Goal: Information Seeking & Learning: Learn about a topic

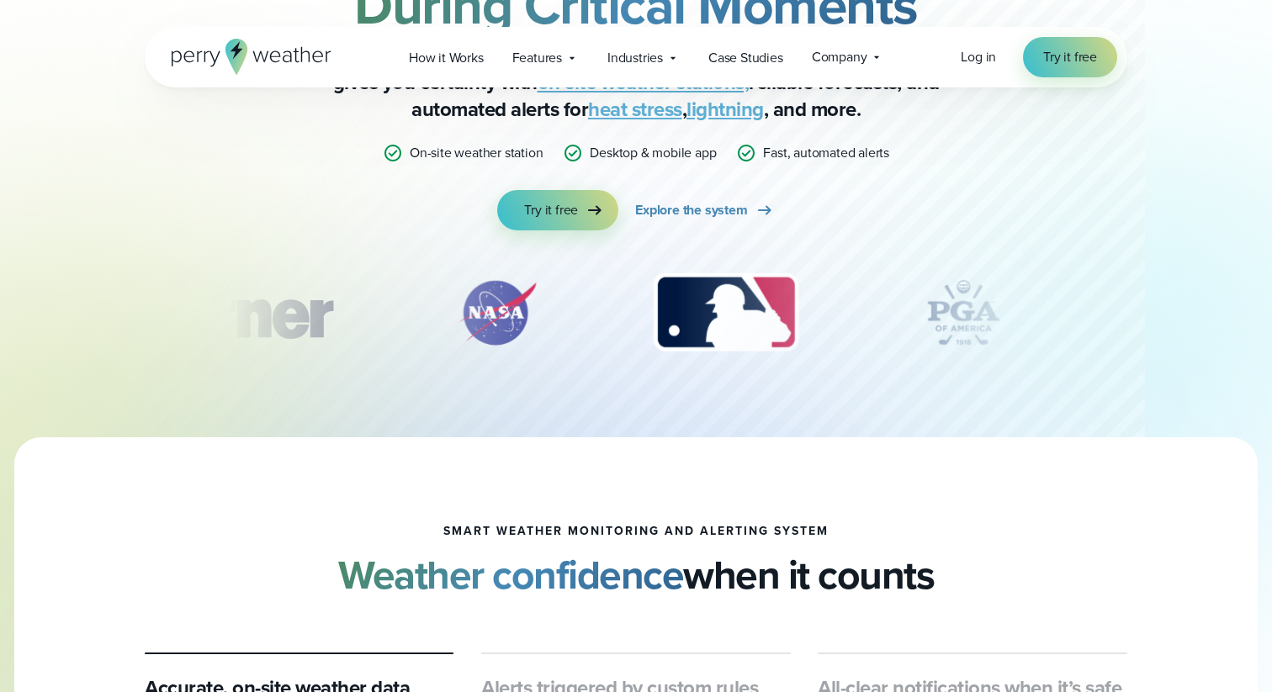
scroll to position [222, 0]
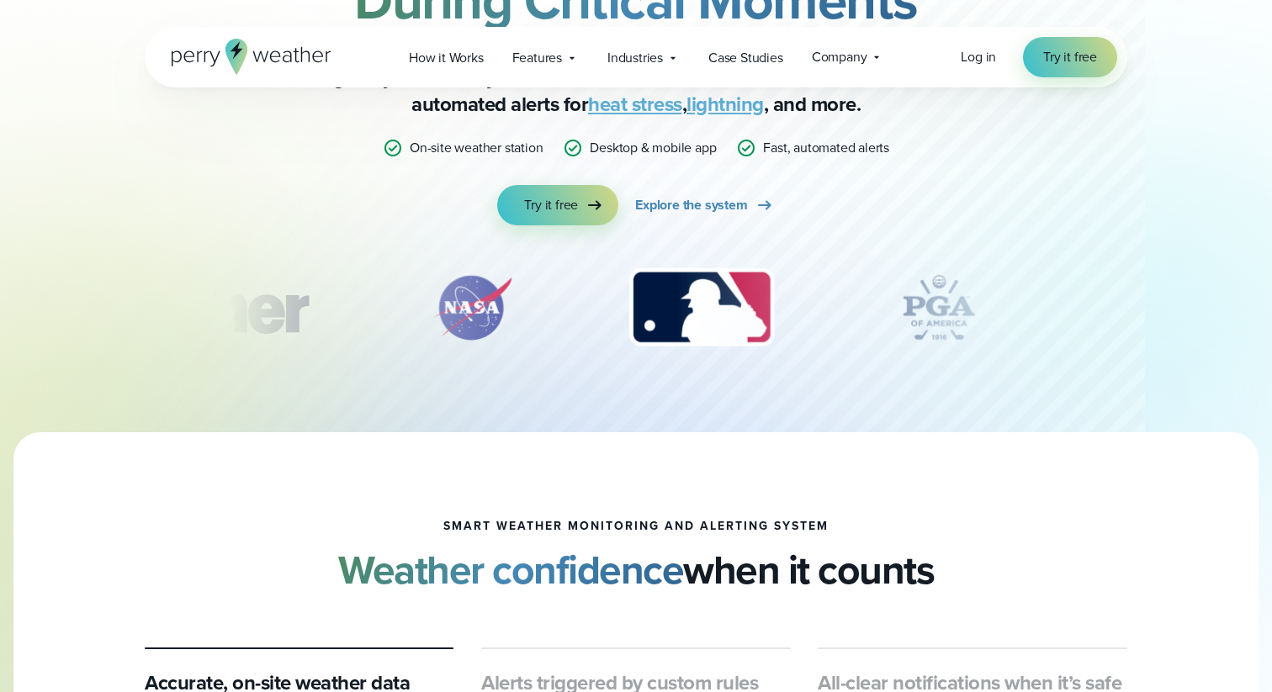
click at [401, 151] on icon at bounding box center [393, 148] width 20 height 20
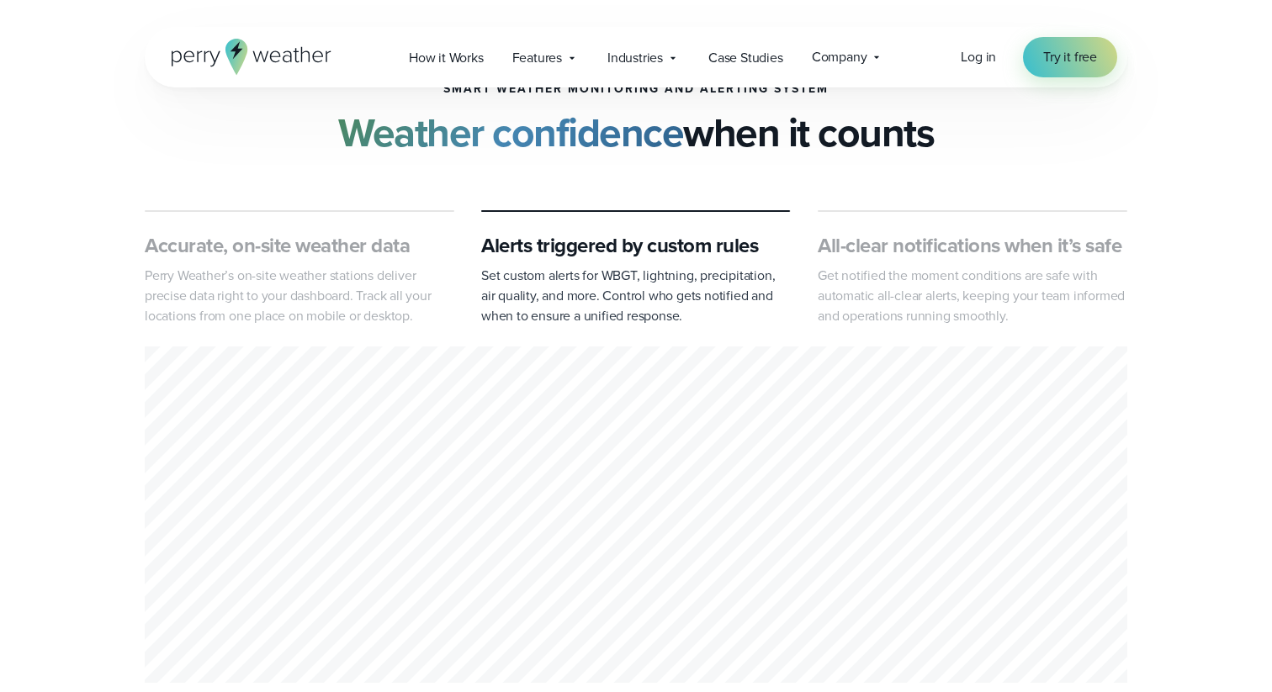
scroll to position [674, 0]
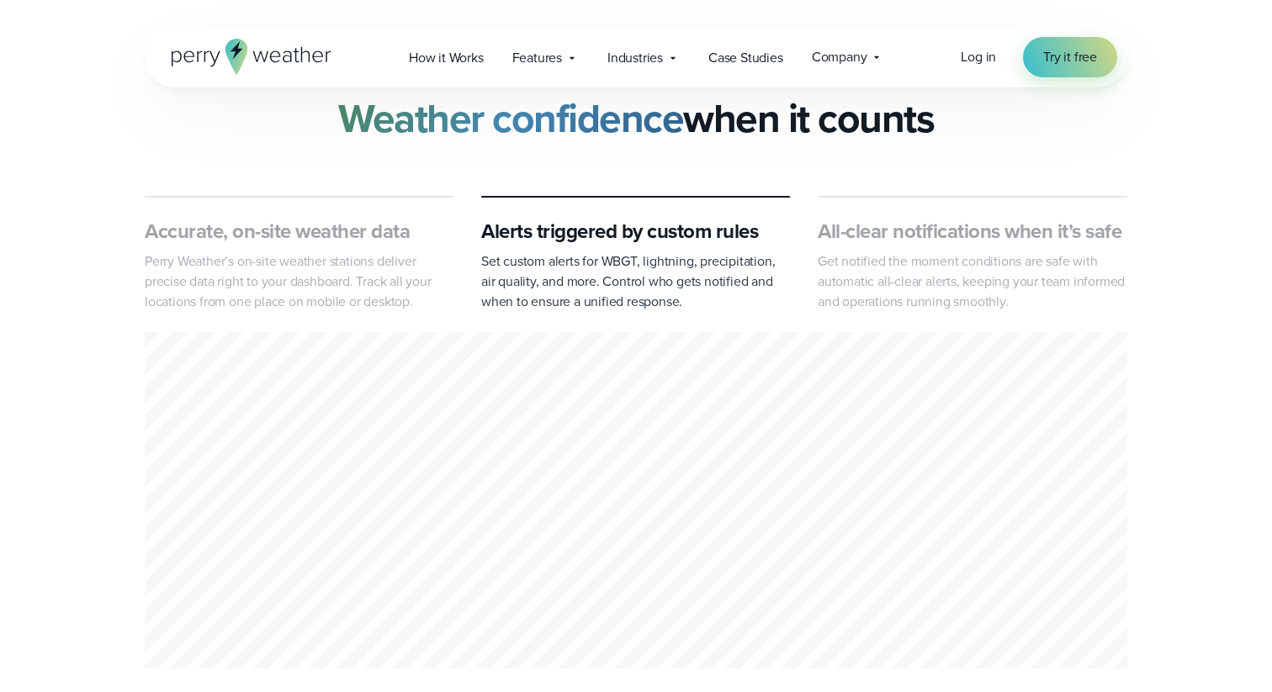
click at [373, 237] on h3 "Accurate, on-site weather data" at bounding box center [299, 231] width 309 height 27
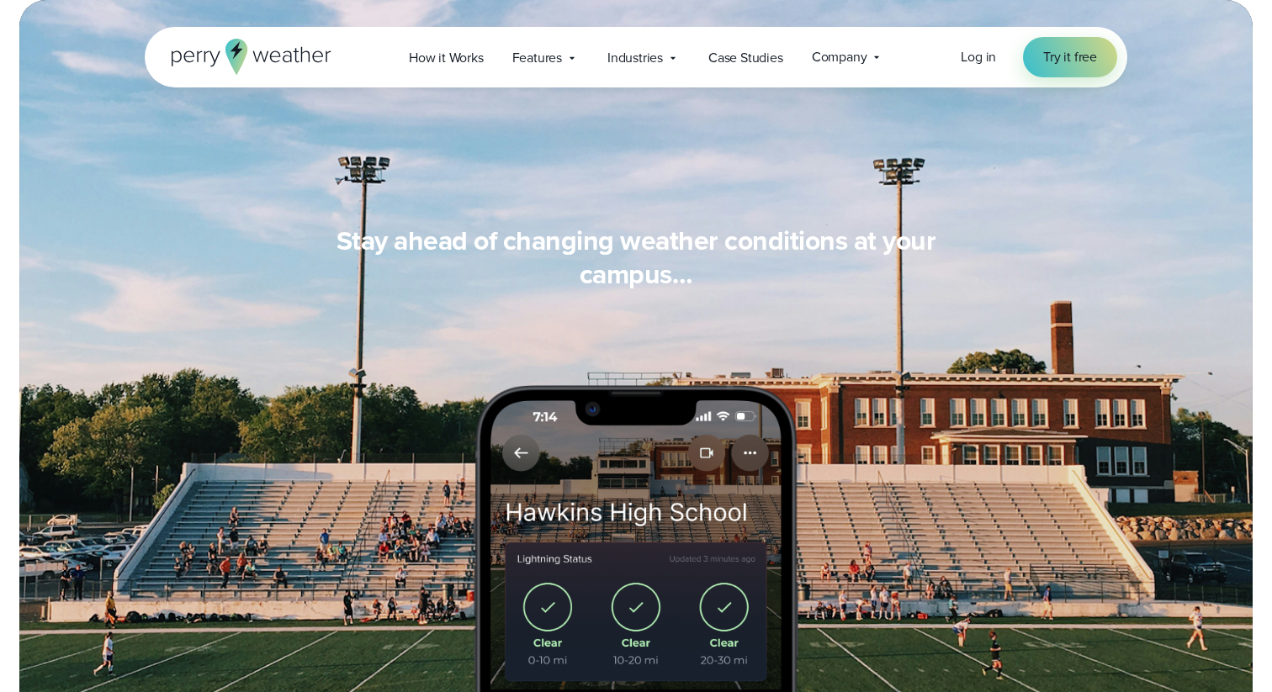
scroll to position [594, 0]
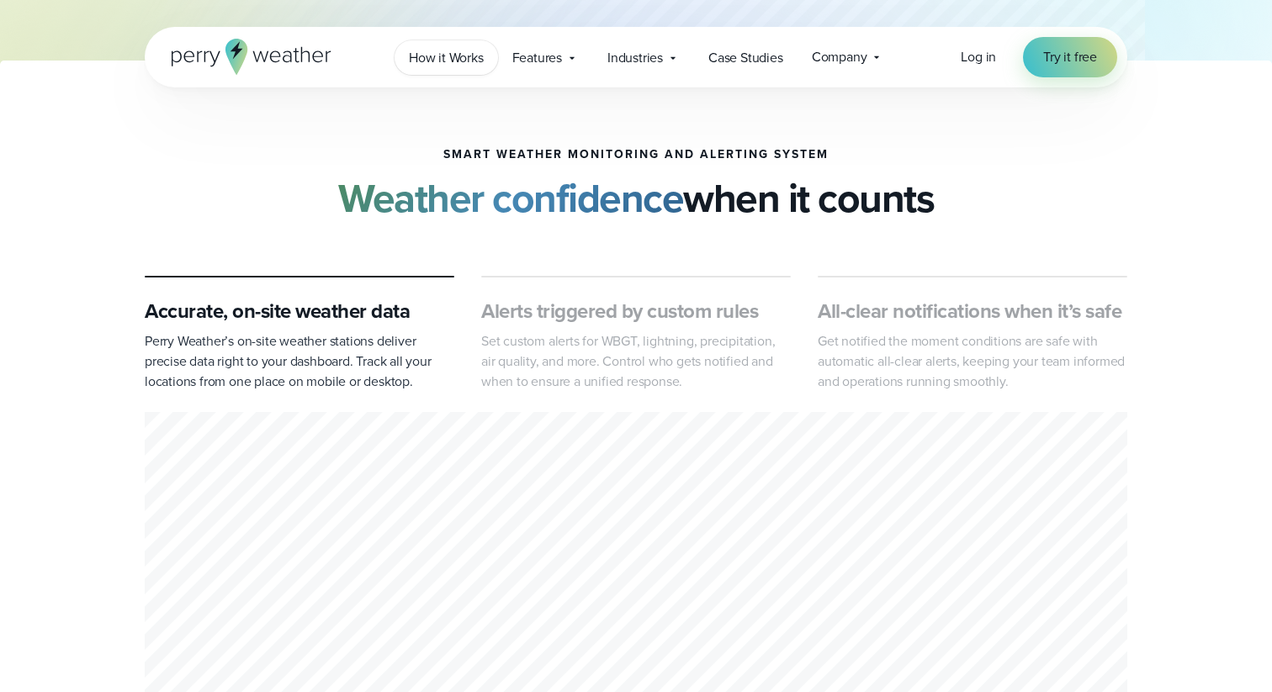
click at [468, 62] on span "How it Works" at bounding box center [446, 58] width 75 height 20
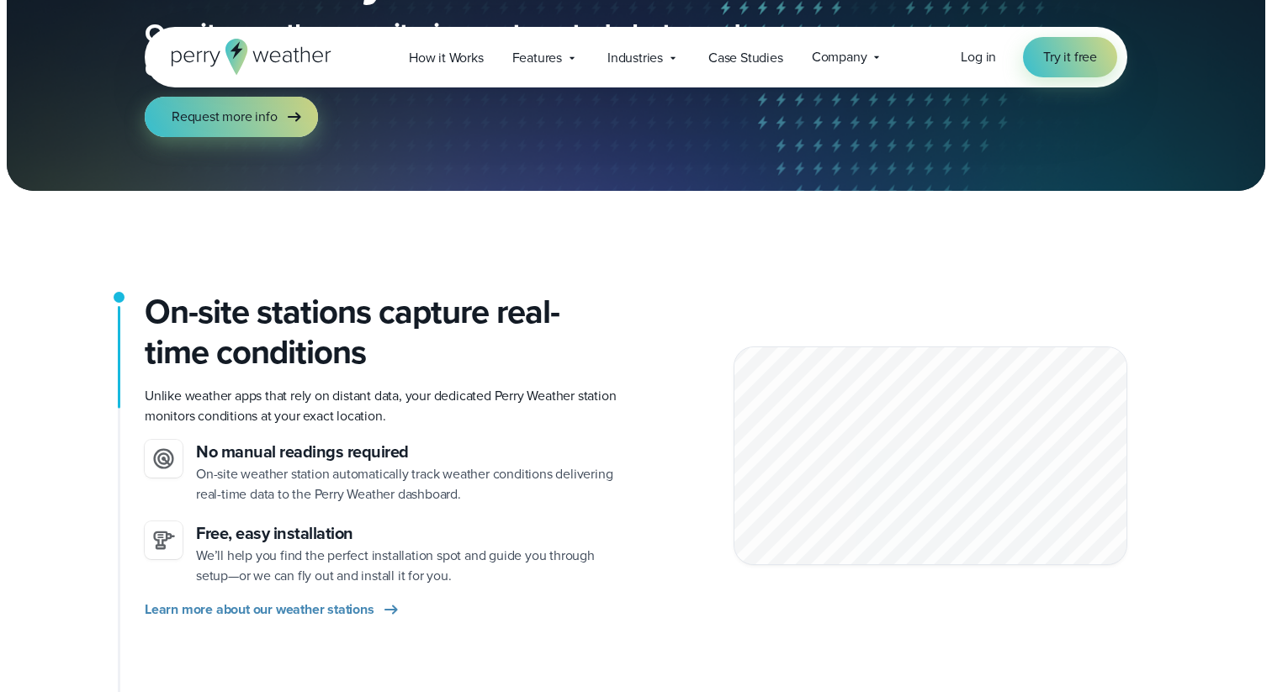
scroll to position [211, 0]
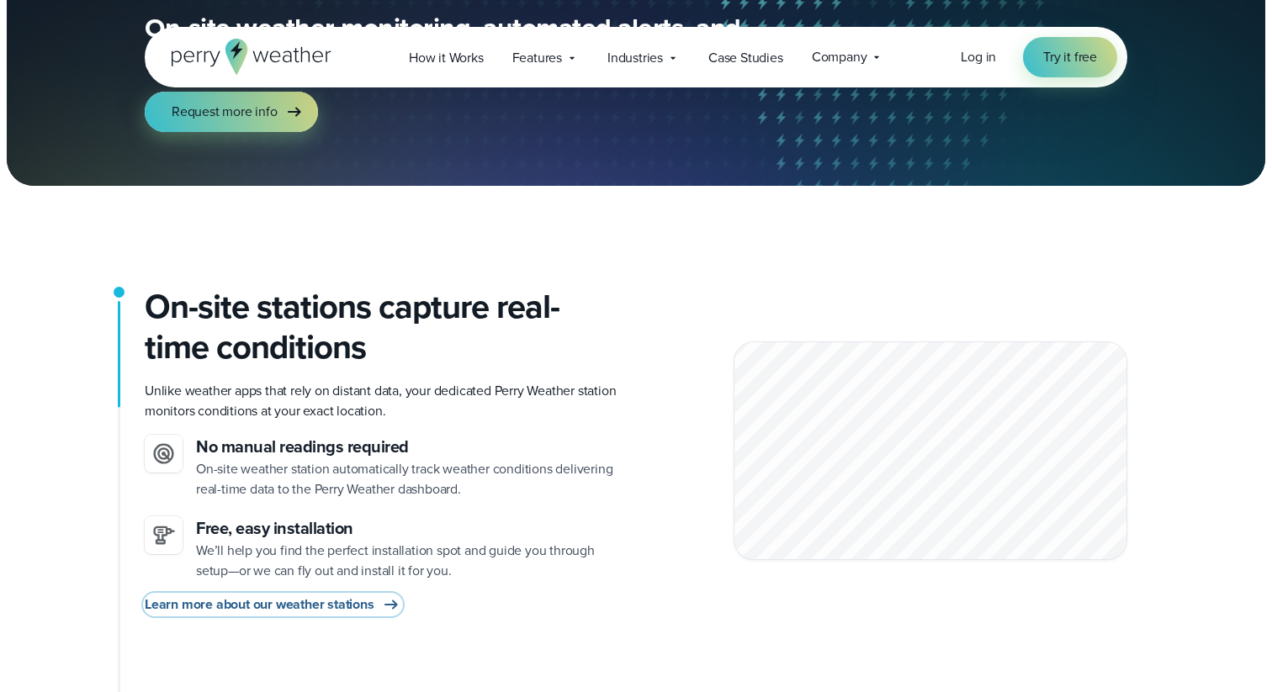
click at [359, 595] on div "Learn more about our weather stations" at bounding box center [384, 605] width 478 height 20
click at [324, 603] on span "Learn more about our weather stations" at bounding box center [260, 605] width 230 height 20
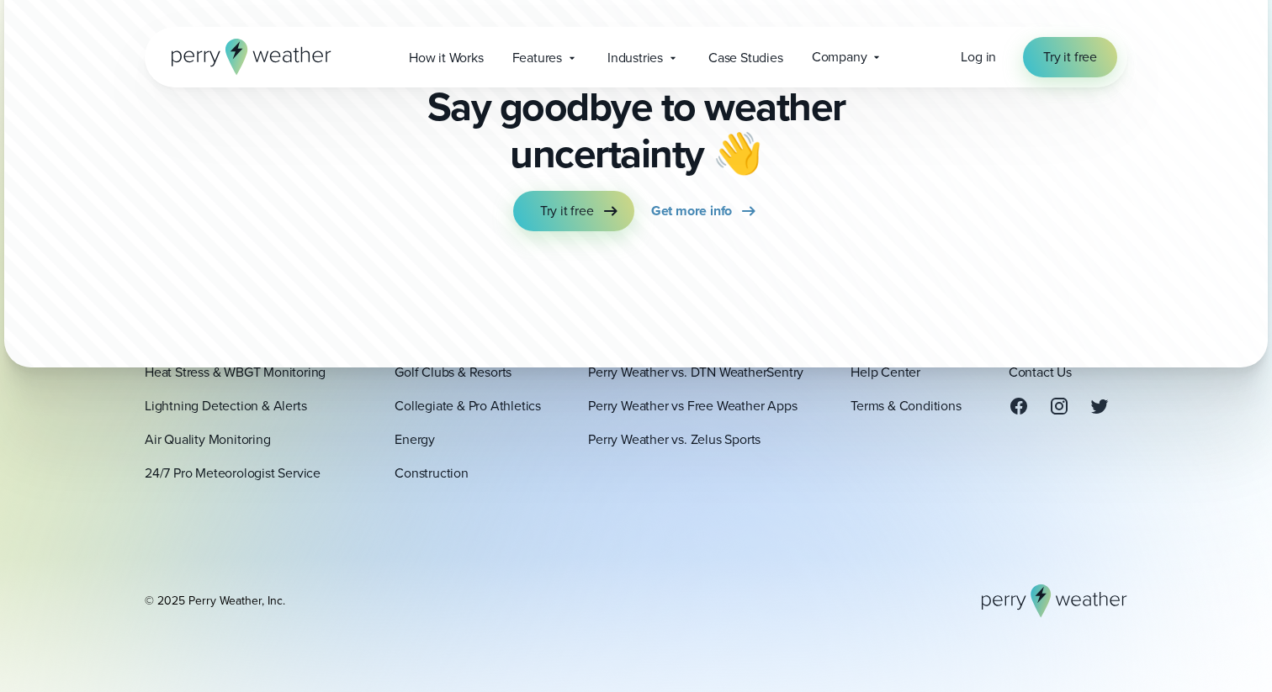
scroll to position [5134, 0]
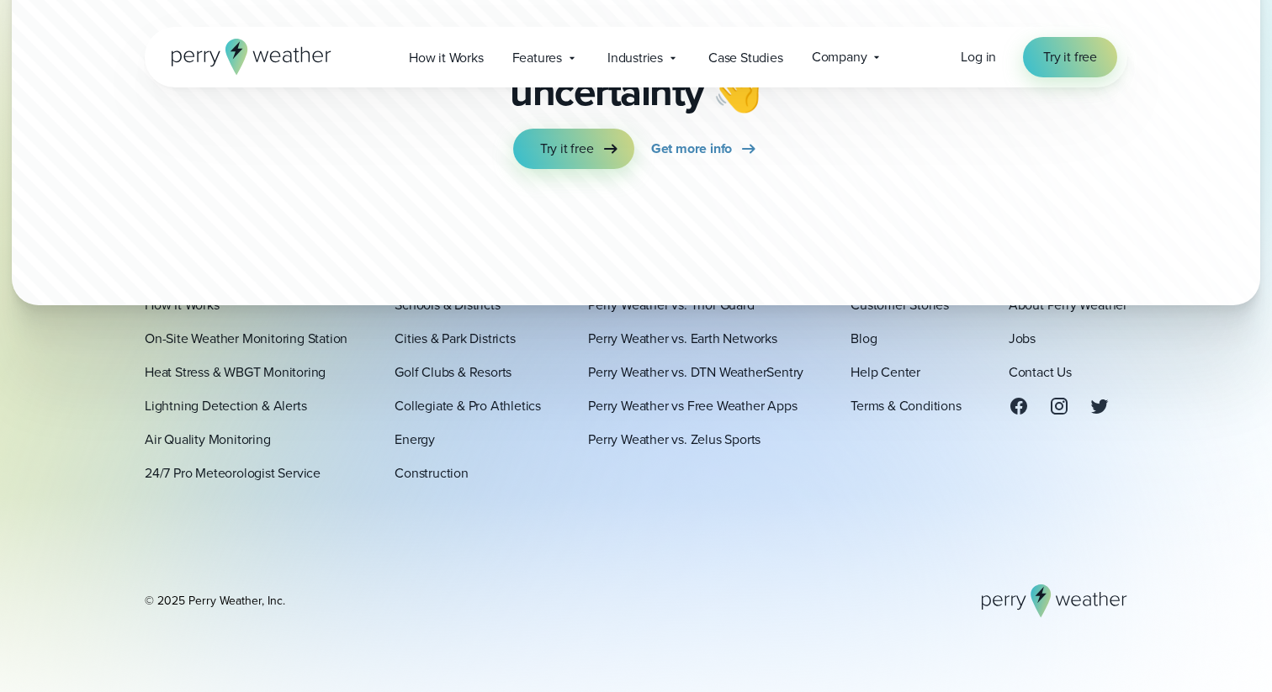
click at [257, 67] on icon at bounding box center [252, 57] width 160 height 36
